Goal: Task Accomplishment & Management: Manage account settings

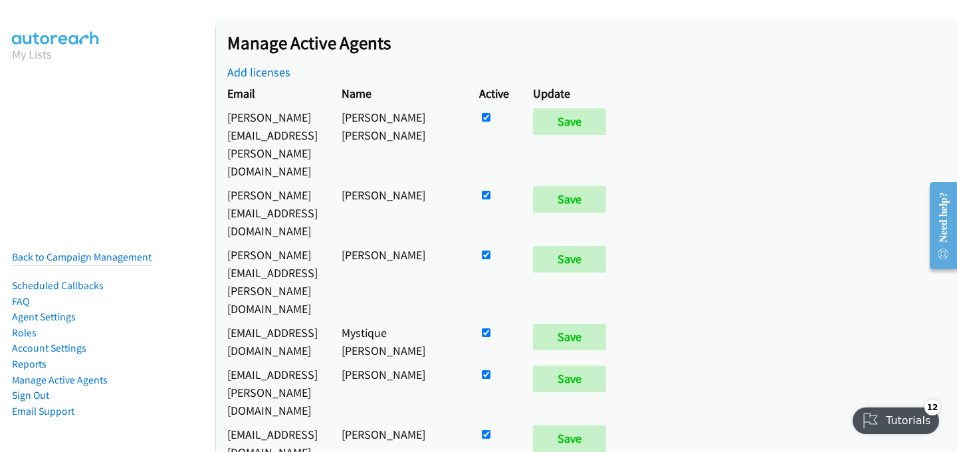
scroll to position [475, 0]
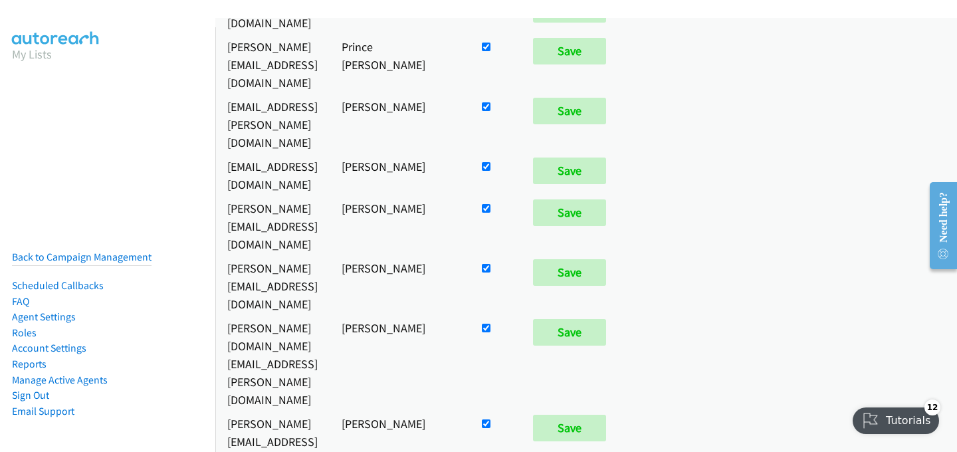
checkbox input "false"
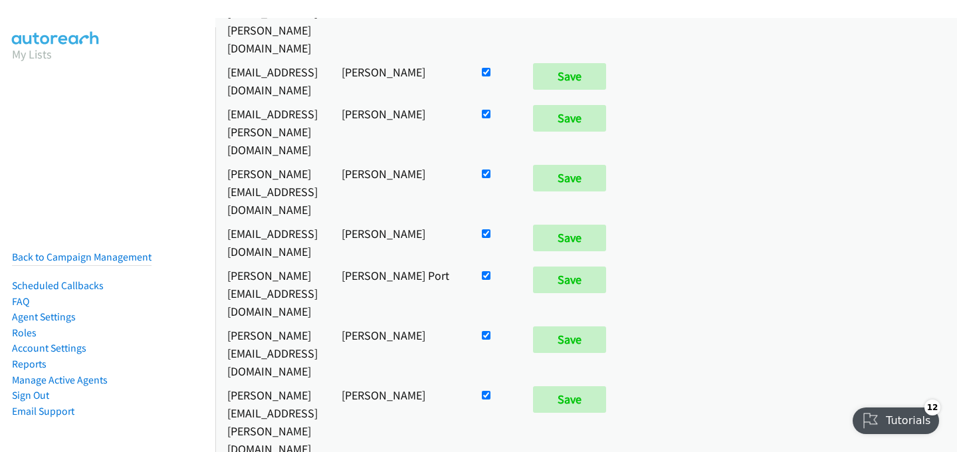
scroll to position [7167, 0]
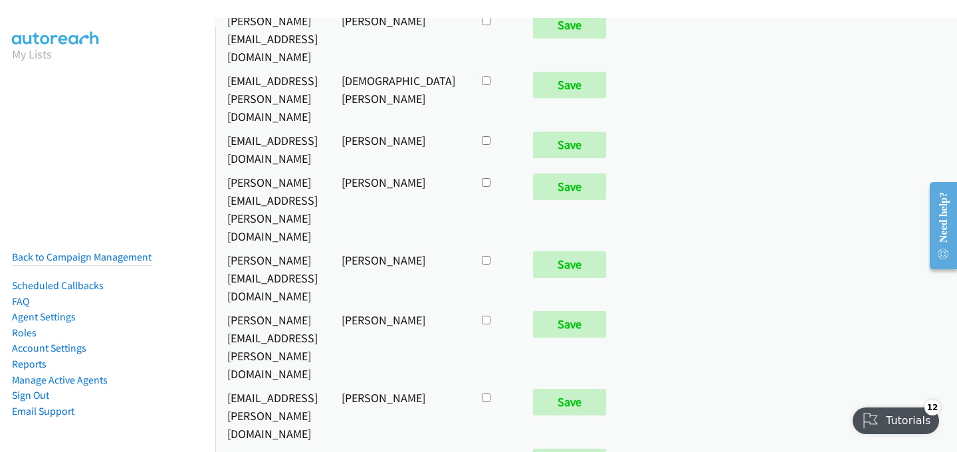
checkbox input "true"
